Goal: Task Accomplishment & Management: Complete application form

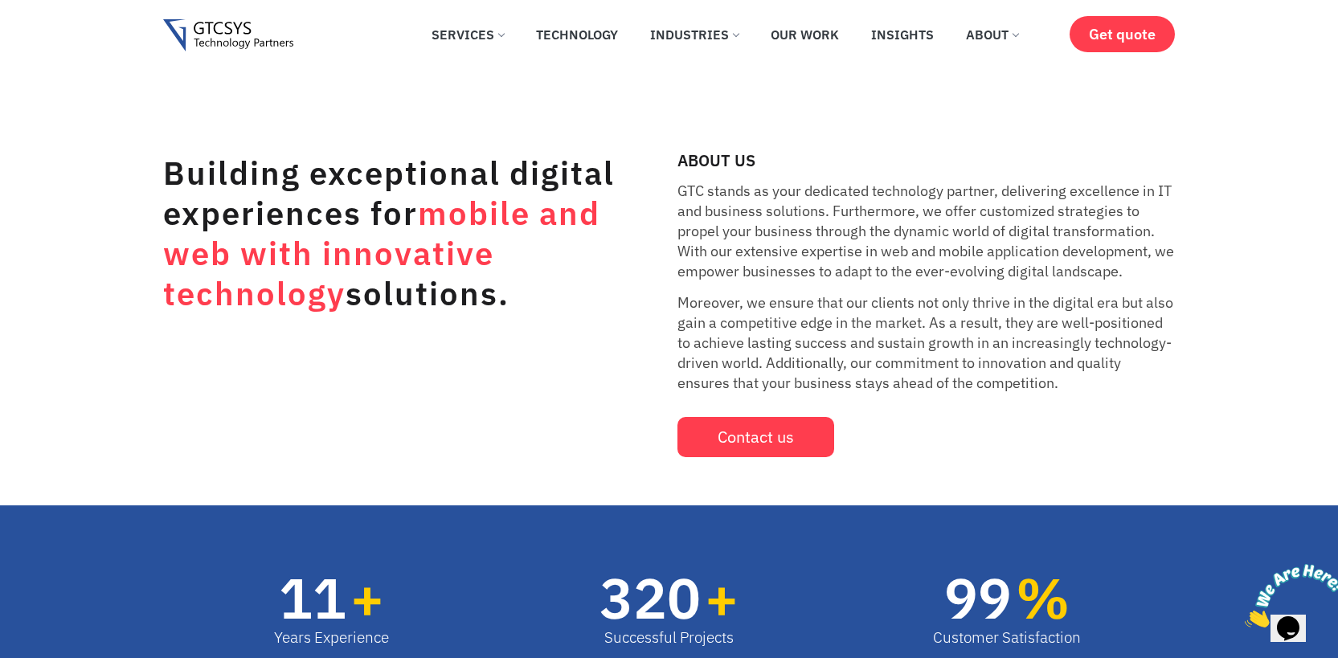
click at [500, 358] on div "Building exceptional digital experiences for mobile and web with innovative tec…" at bounding box center [412, 305] width 498 height 305
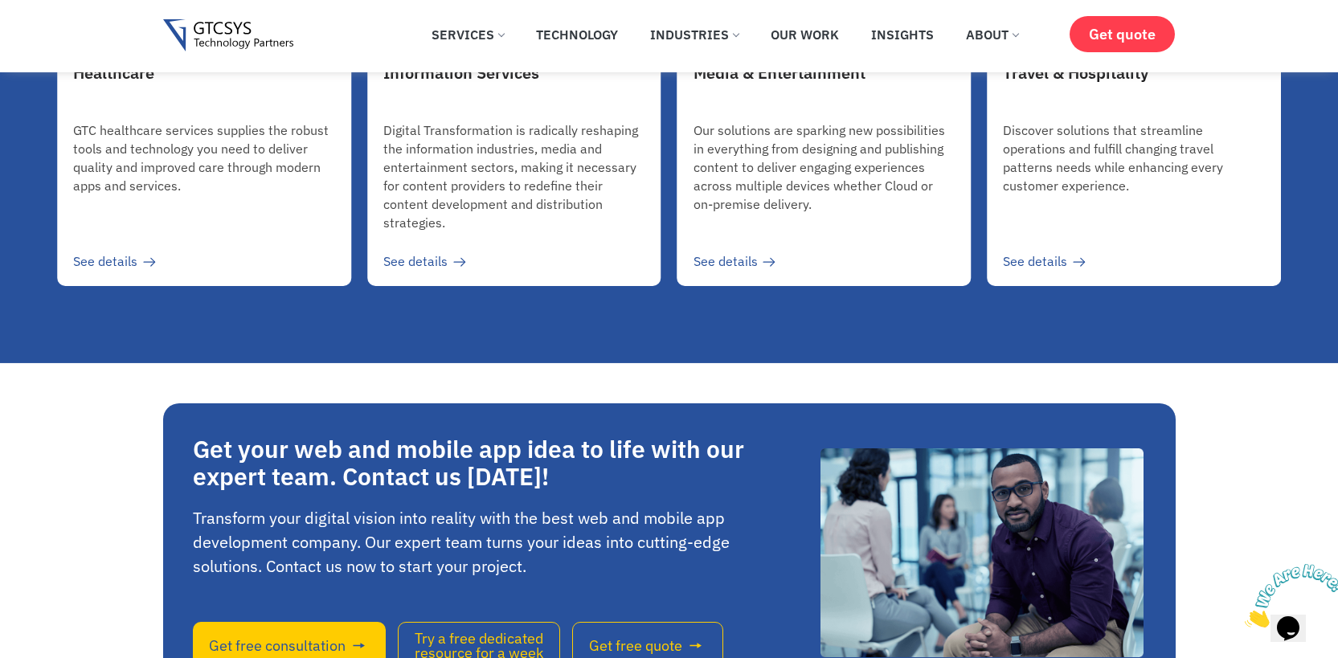
scroll to position [4319, 0]
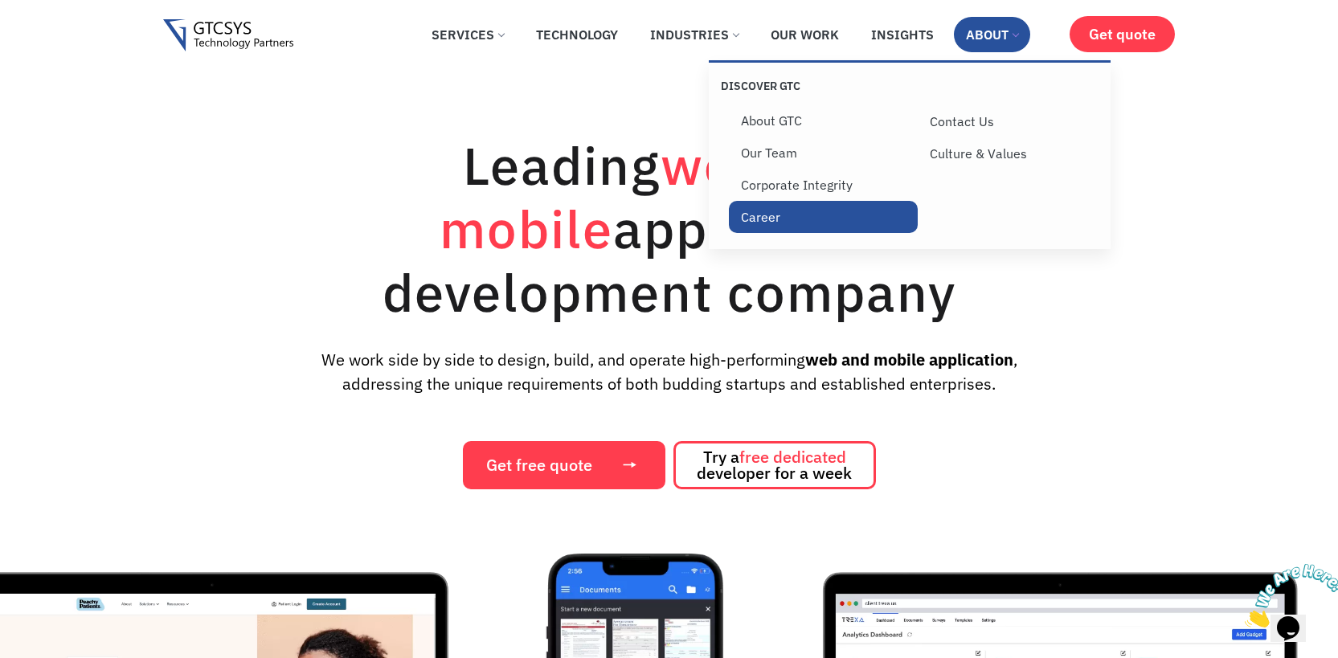
click at [766, 207] on link "Career" at bounding box center [823, 217] width 189 height 32
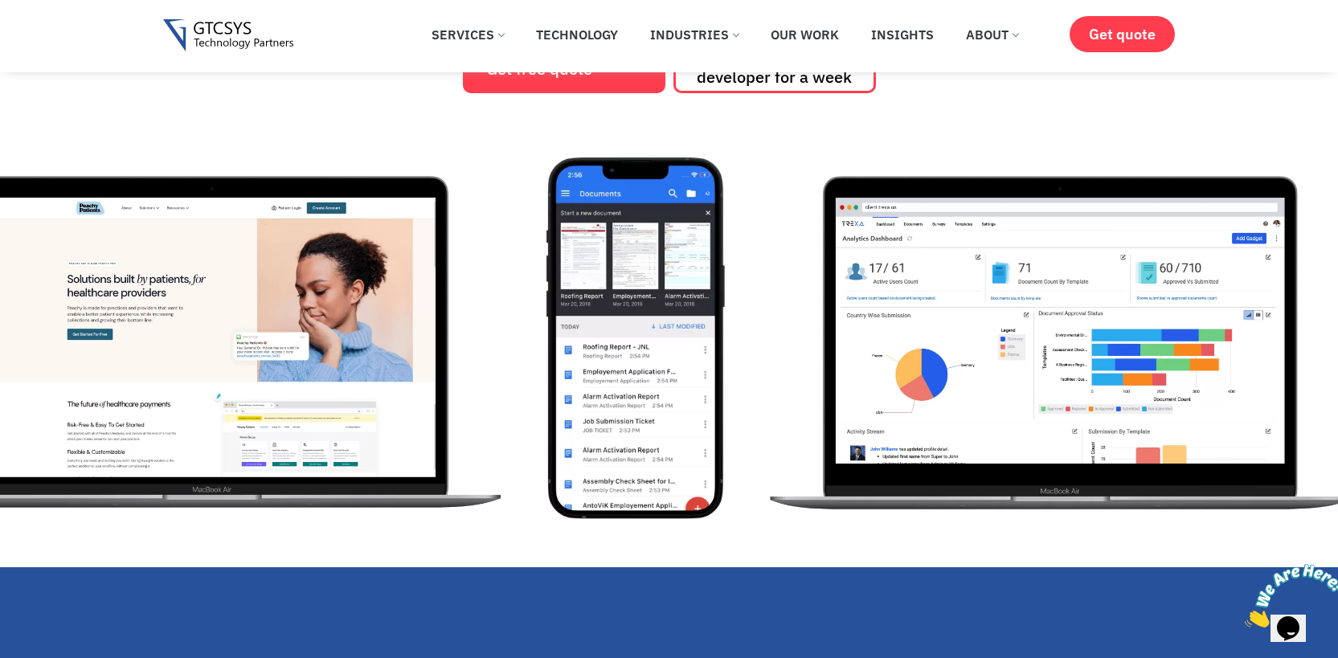
scroll to position [815, 0]
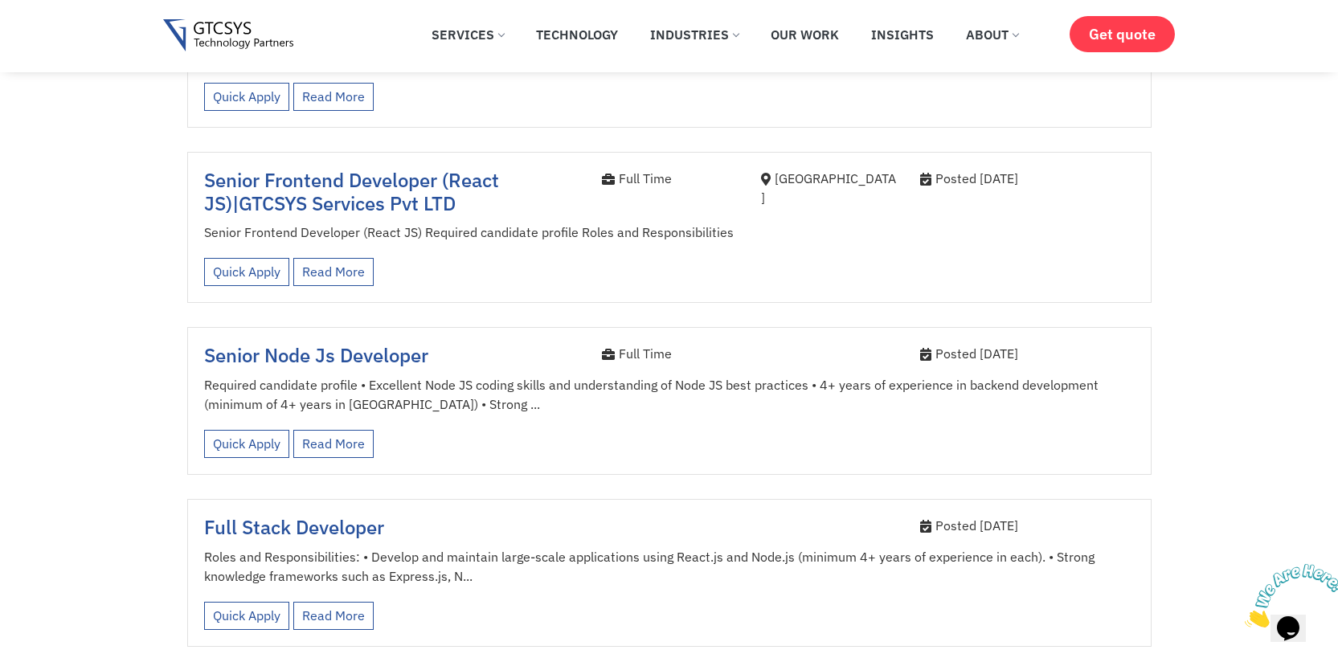
scroll to position [667, 0]
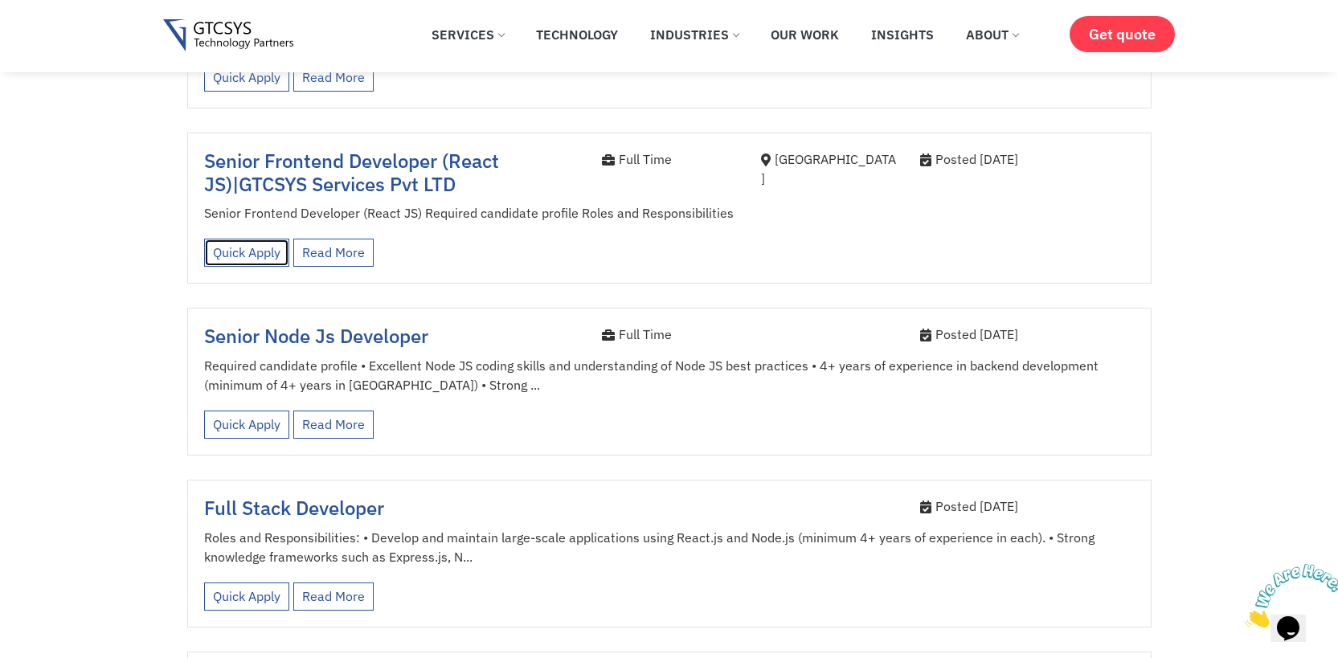
click at [270, 241] on link "Quick Apply" at bounding box center [246, 253] width 85 height 28
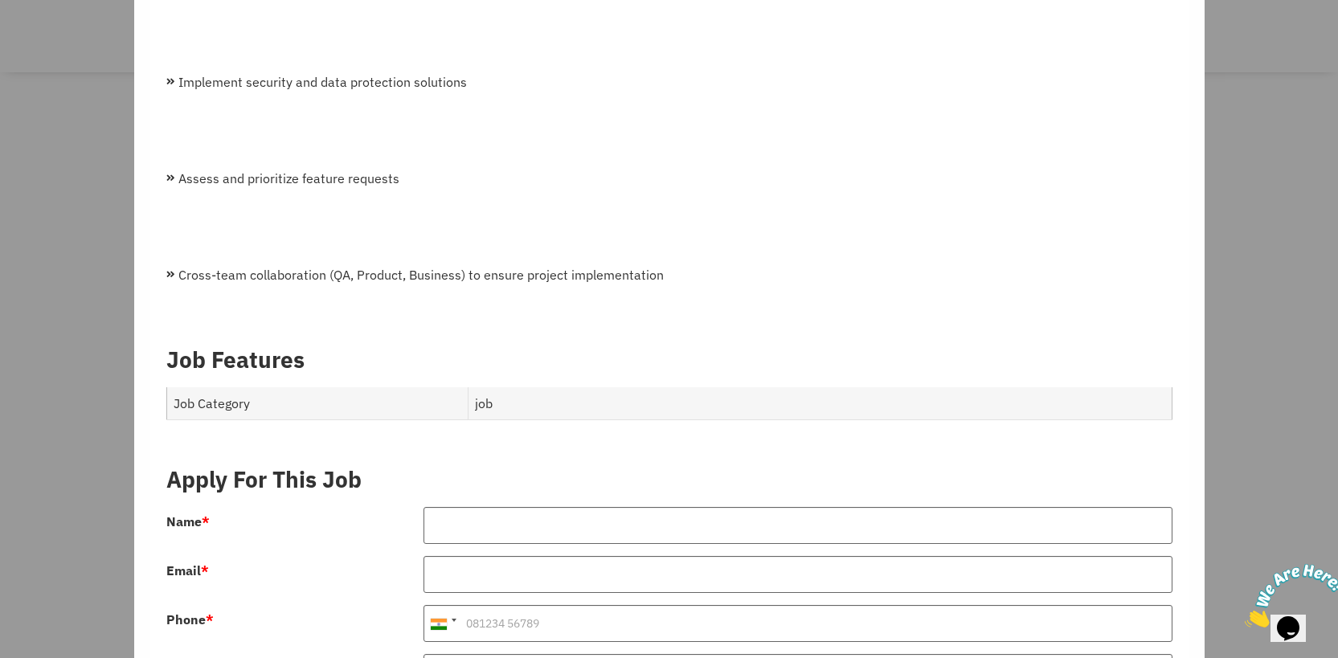
scroll to position [2341, 0]
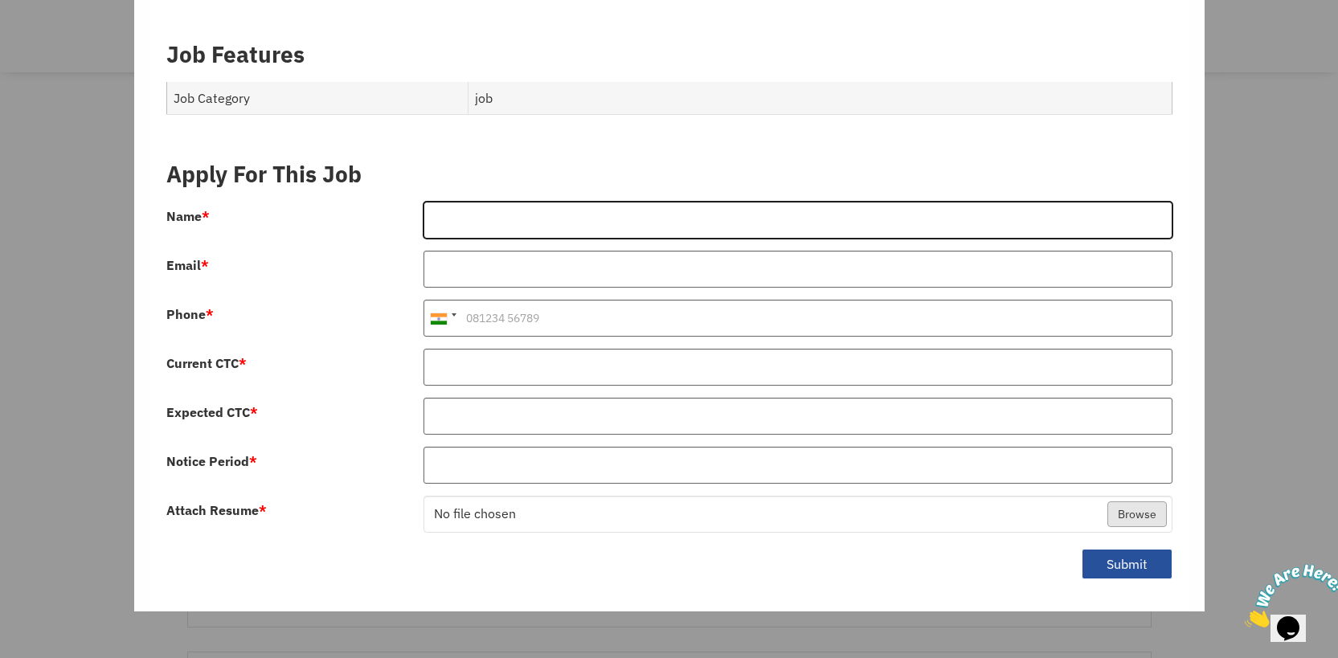
click at [554, 202] on input "Name *" at bounding box center [798, 220] width 749 height 37
click at [538, 220] on input "mitesh" at bounding box center [798, 220] width 749 height 37
type input "mitesh bhagwant"
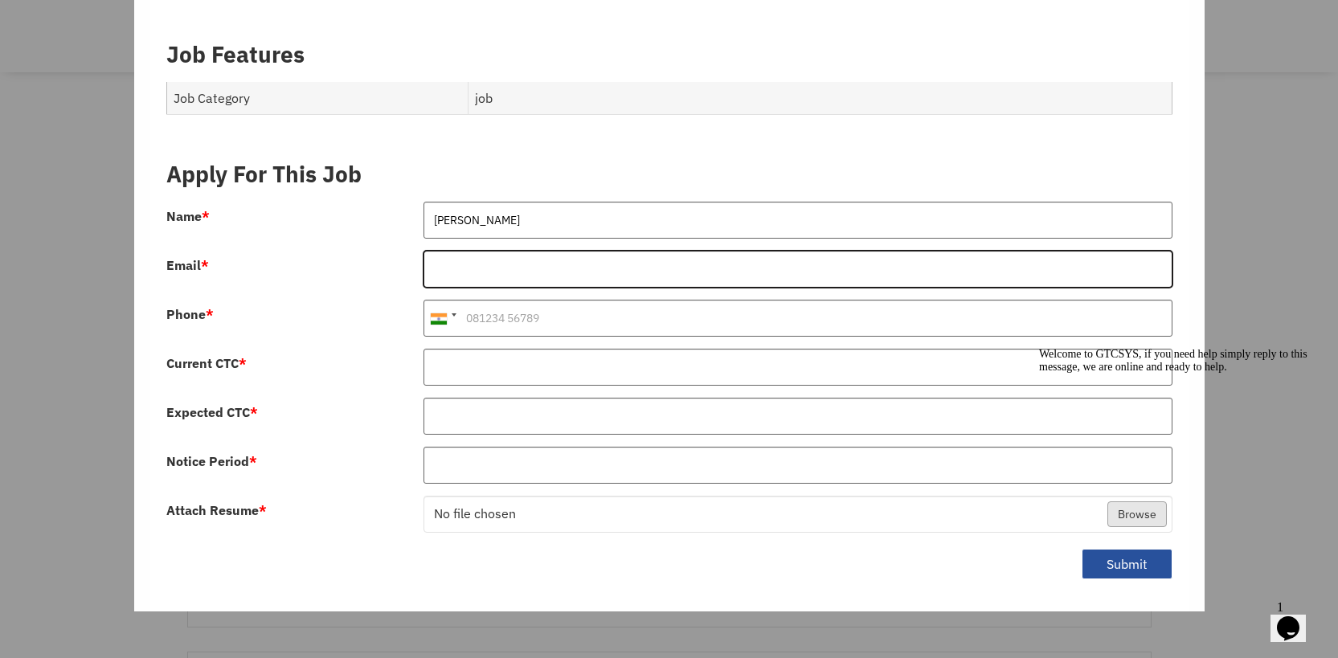
click at [564, 251] on input "Email *" at bounding box center [798, 269] width 749 height 37
type input "miteshbhagwant@gmail.com"
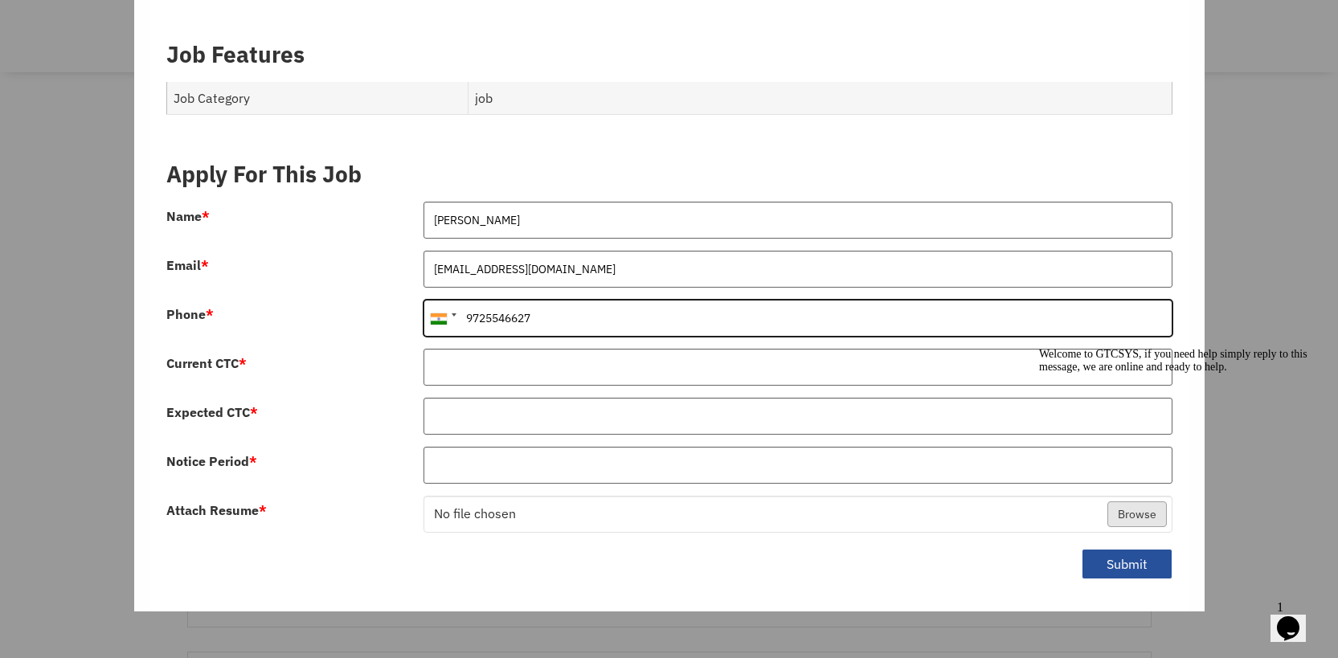
type input "9725546627"
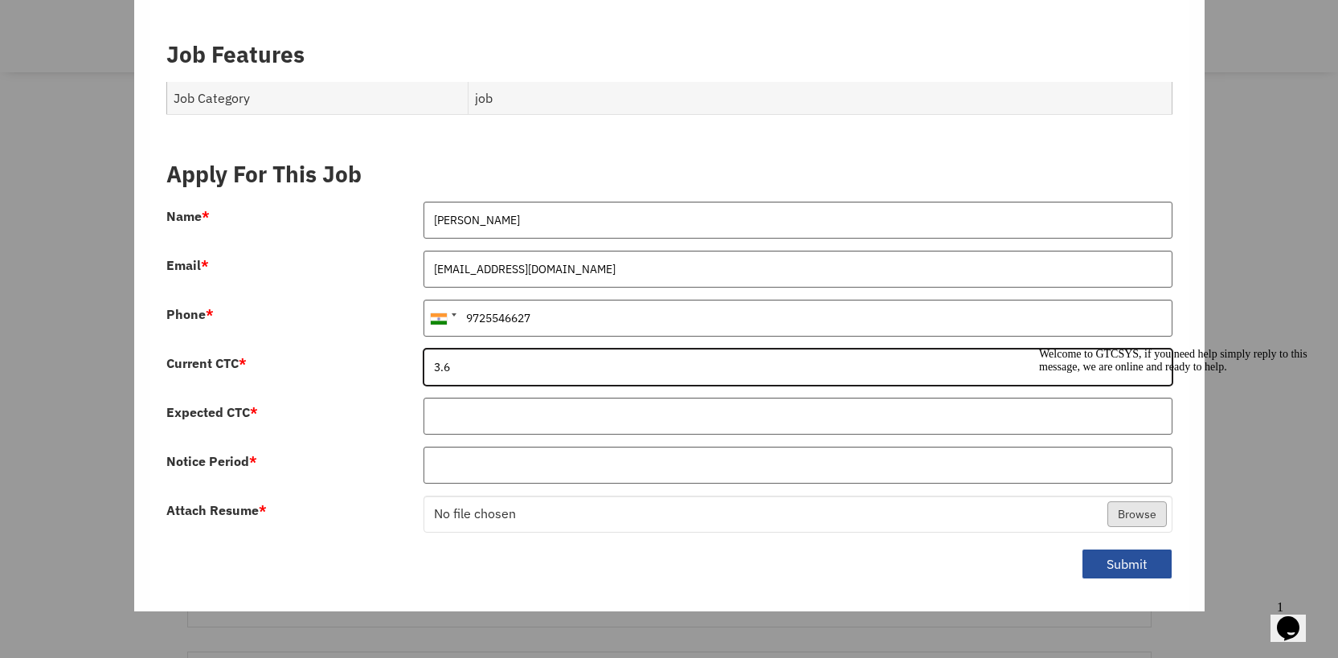
type input "3.6"
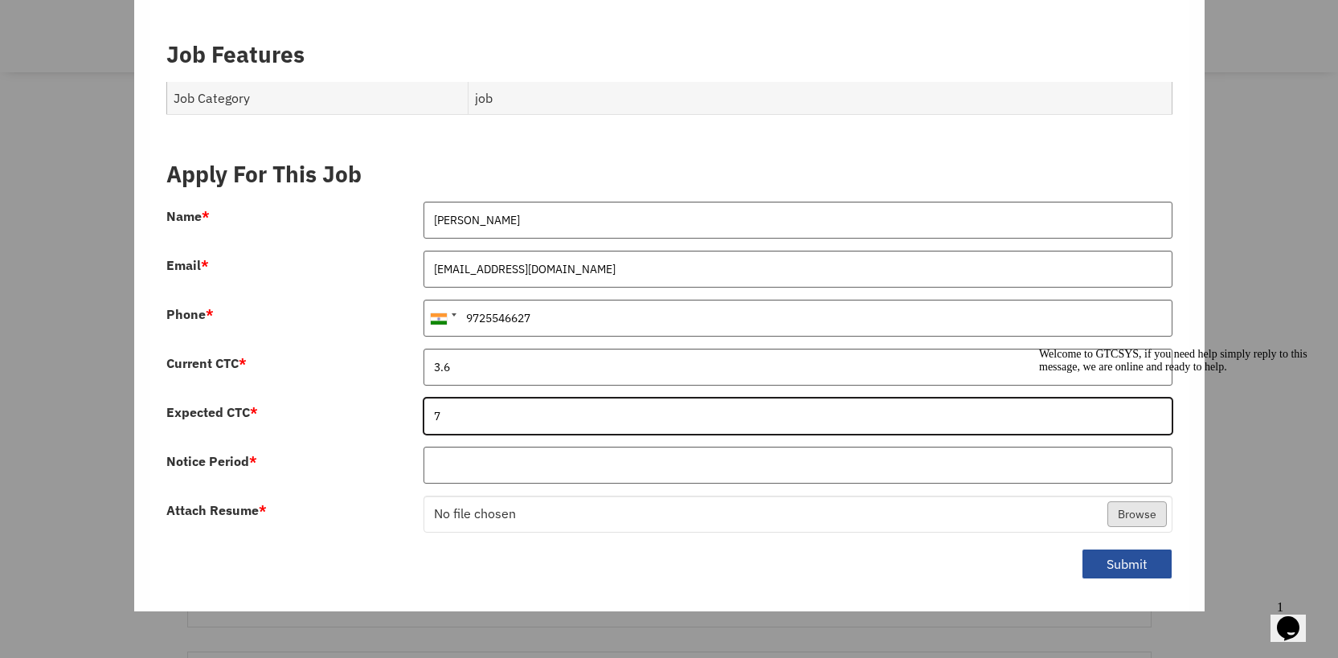
type input "7"
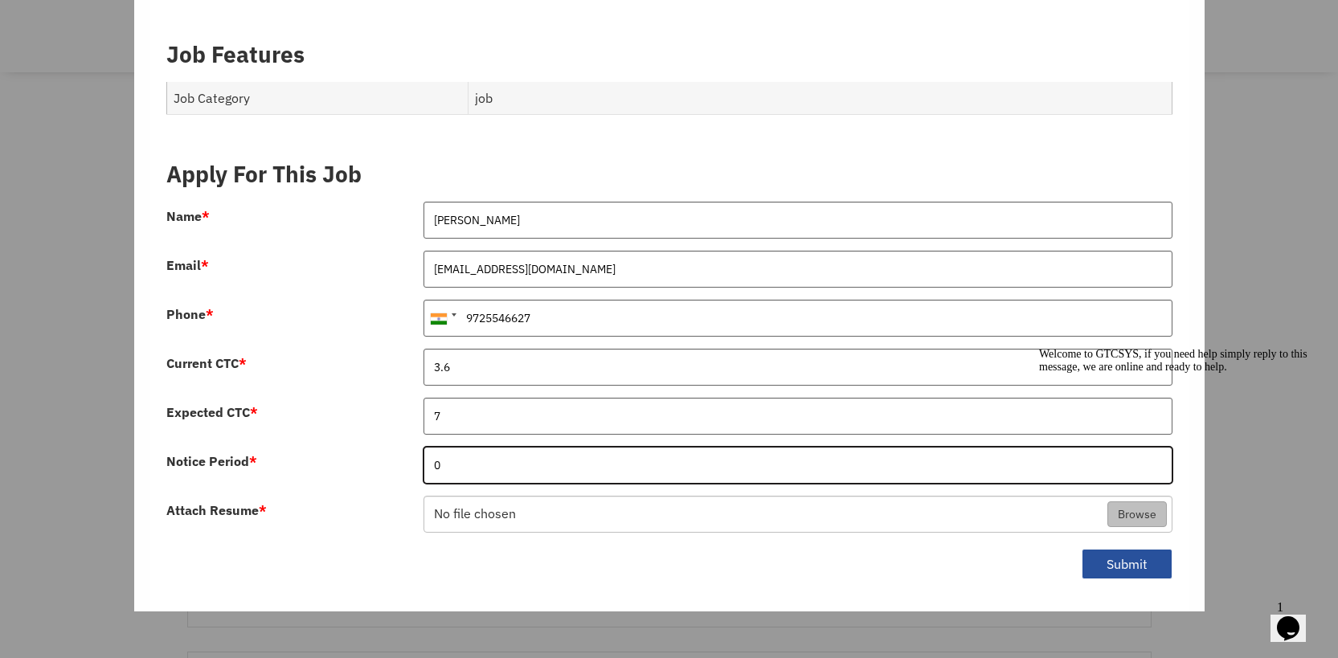
type input "0"
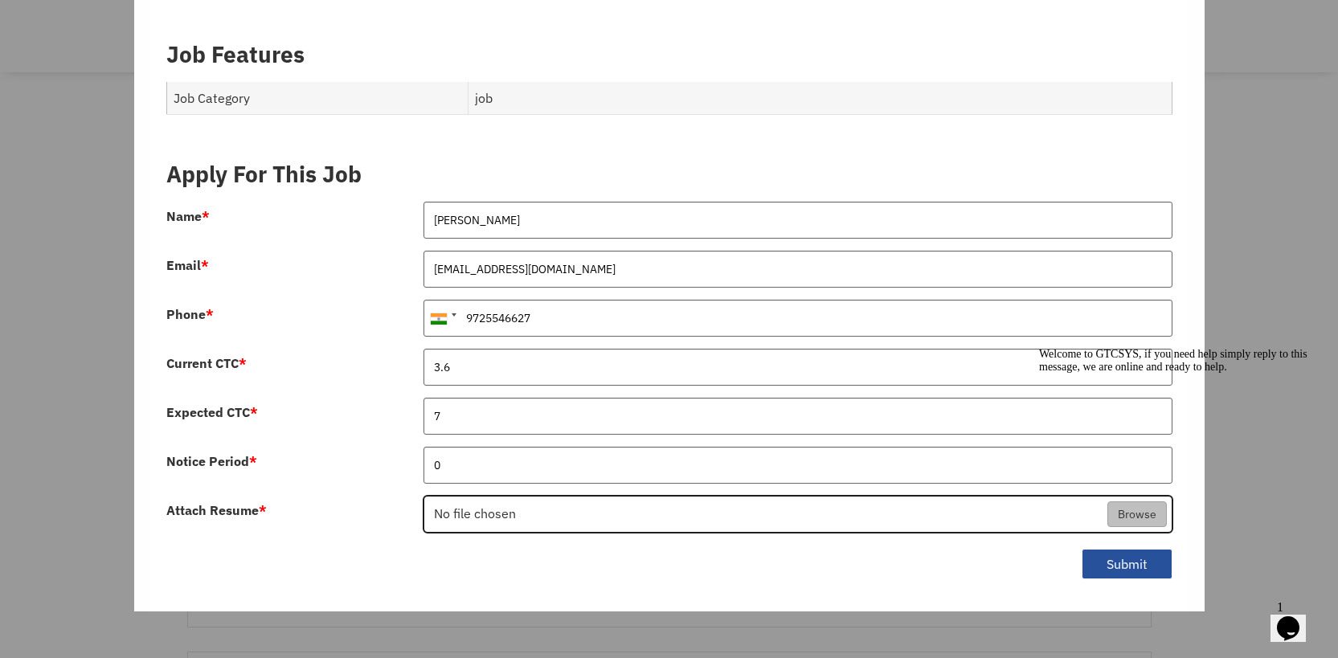
click at [706, 497] on input "Attach Resume *" at bounding box center [797, 515] width 747 height 37
type input "C:\fakepath\Mitesh-Bhagwant-Resume.pdf"
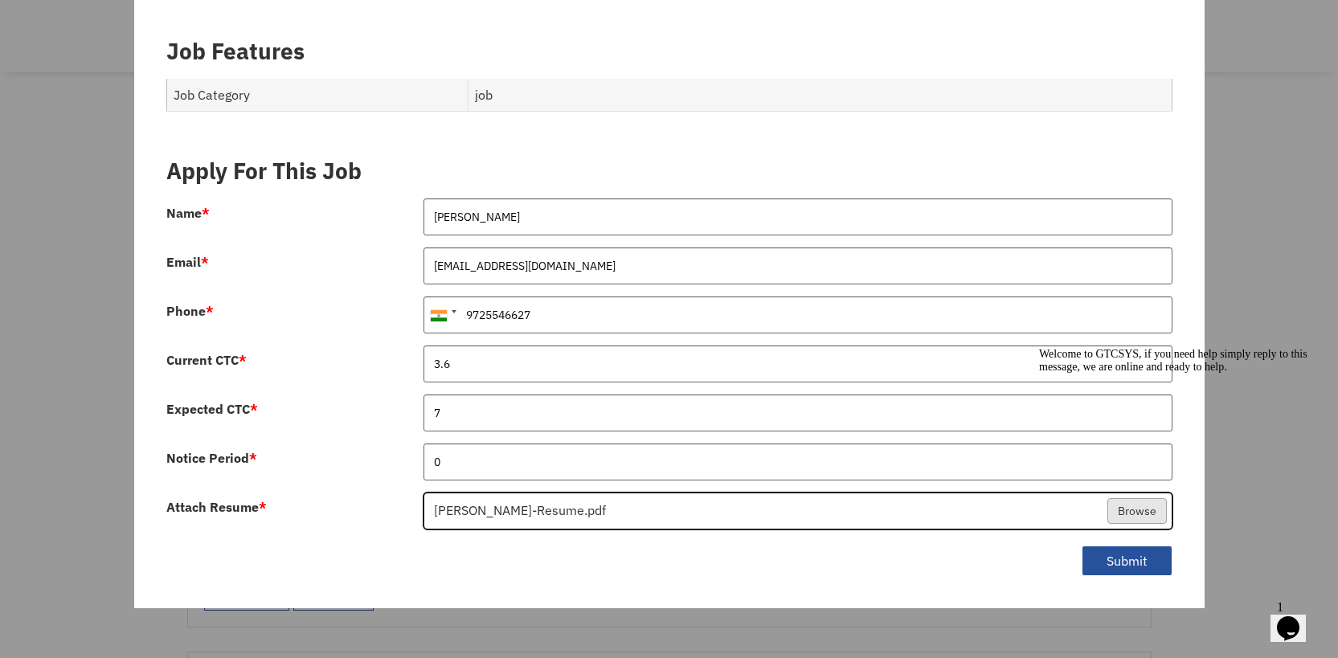
scroll to position [2345, 0]
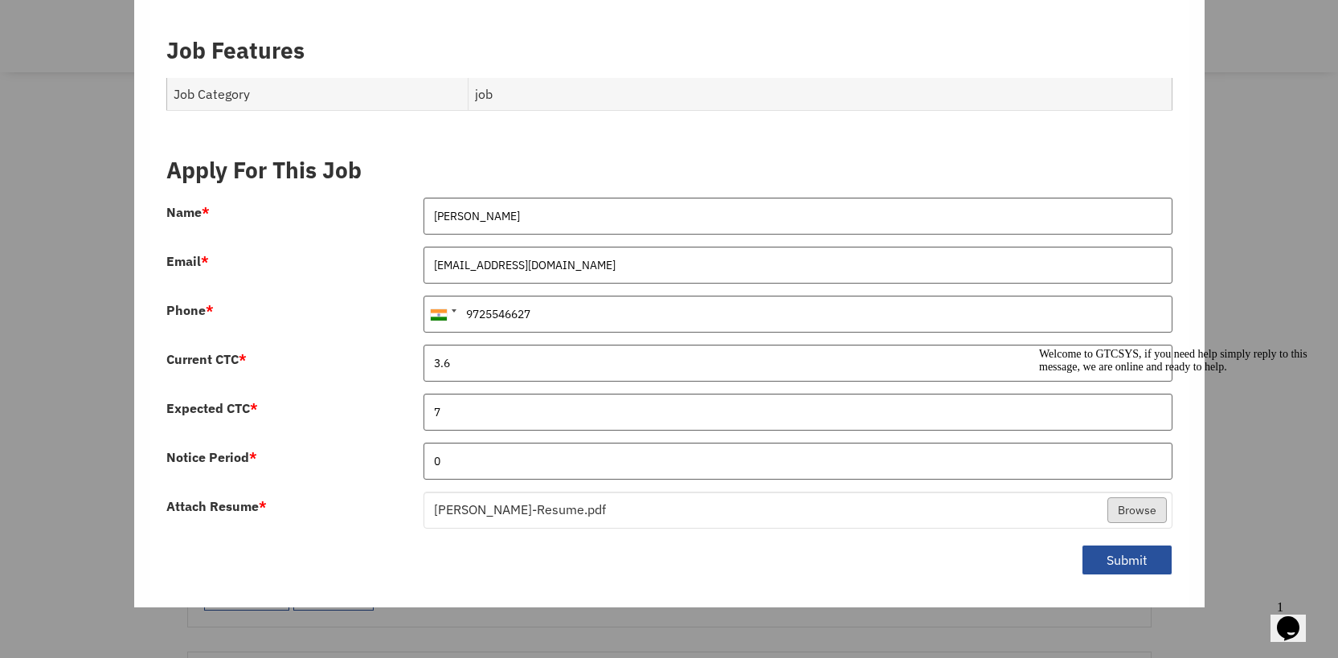
drag, startPoint x: 1309, startPoint y: 468, endPoint x: 2247, endPoint y: 866, distance: 1019.2
click at [1039, 348] on icon "Chat attention grabber" at bounding box center [1039, 348] width 0 height 0
click at [1087, 545] on button "Submit" at bounding box center [1127, 560] width 91 height 31
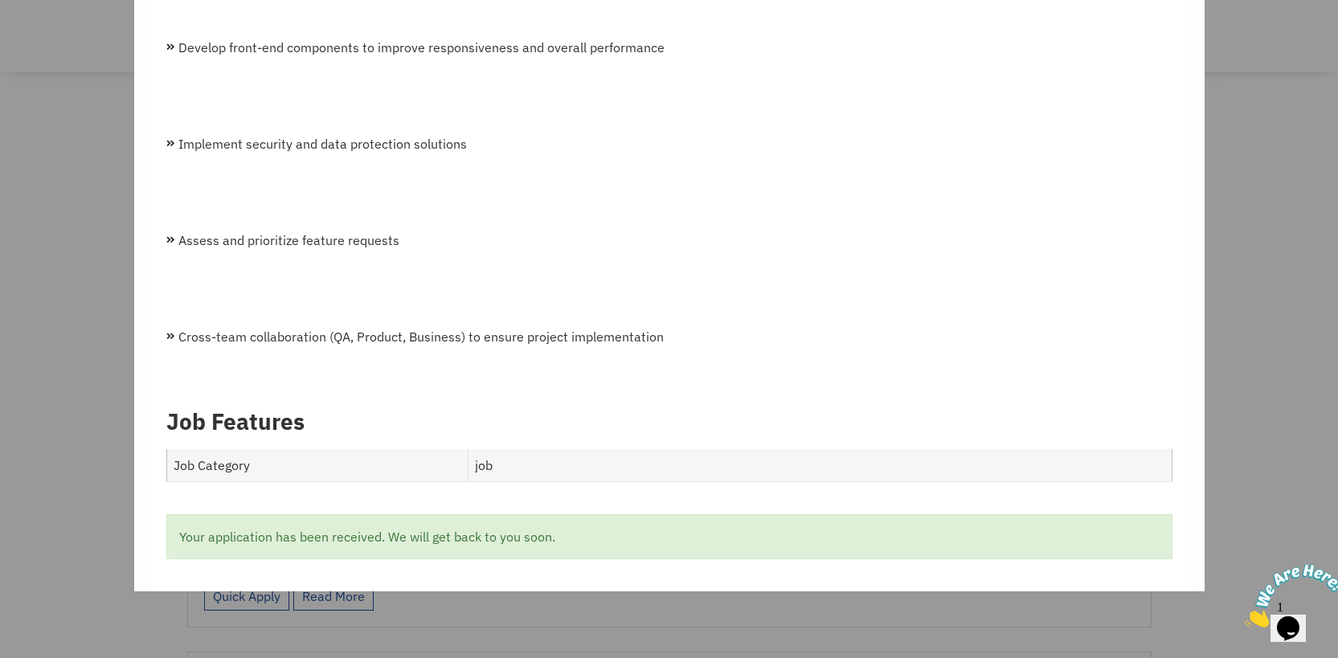
scroll to position [1957, 0]
